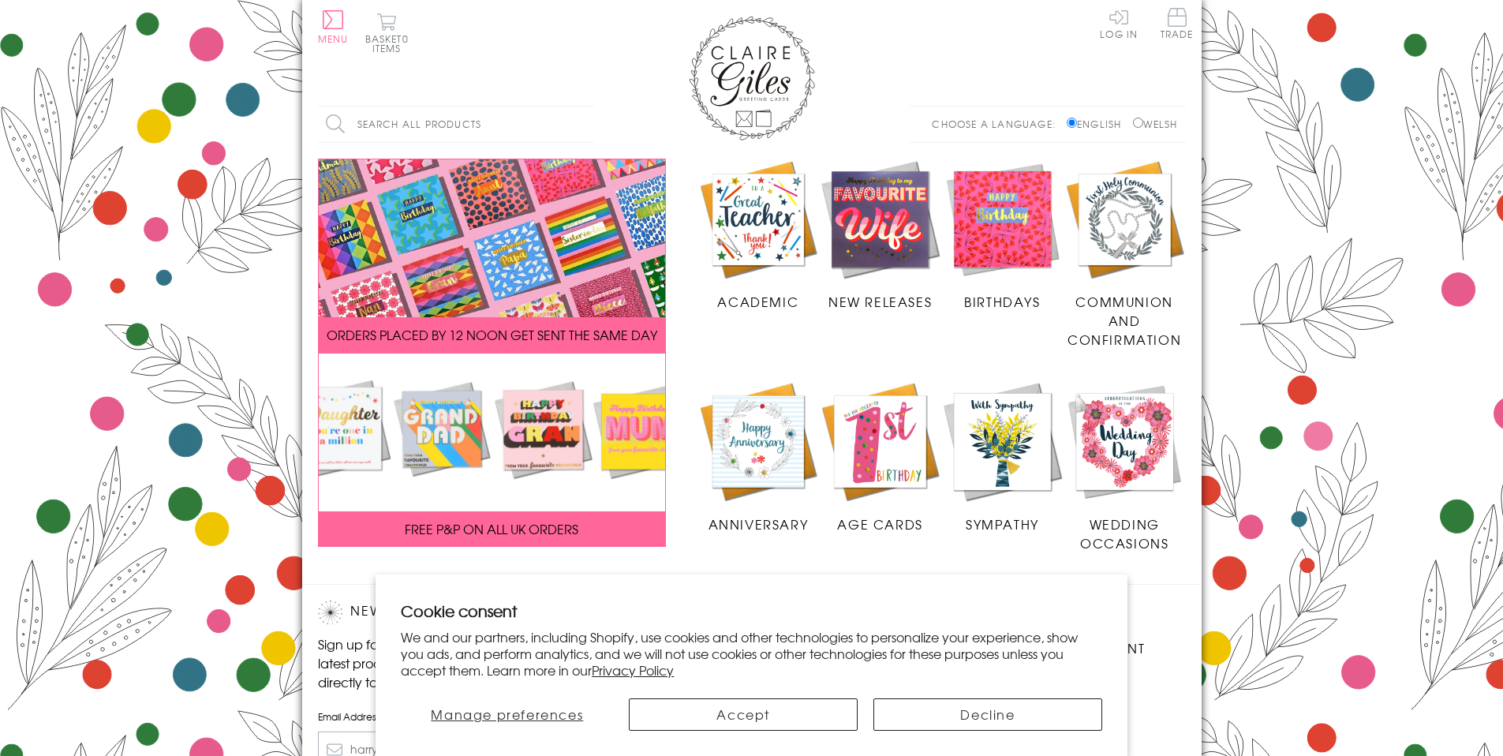
scroll to position [231, 0]
